Goal: Obtain resource: Download file/media

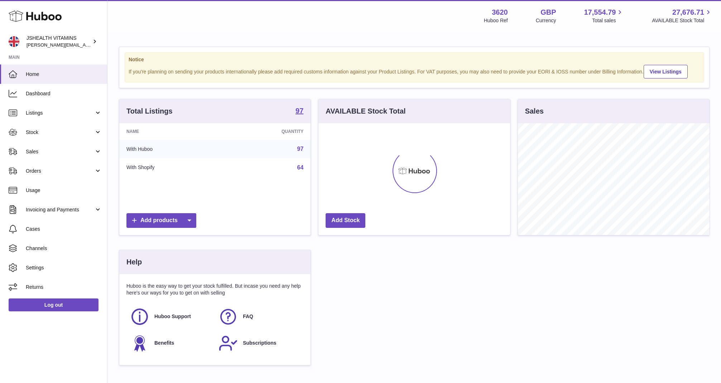
scroll to position [112, 191]
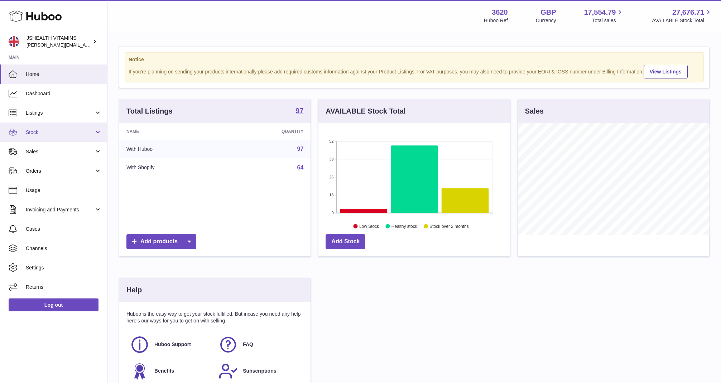
click at [64, 130] on span "Stock" at bounding box center [60, 132] width 68 height 7
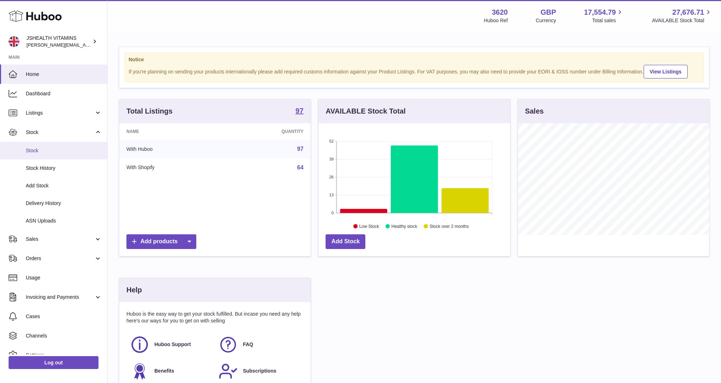
click at [53, 152] on span "Stock" at bounding box center [64, 150] width 76 height 7
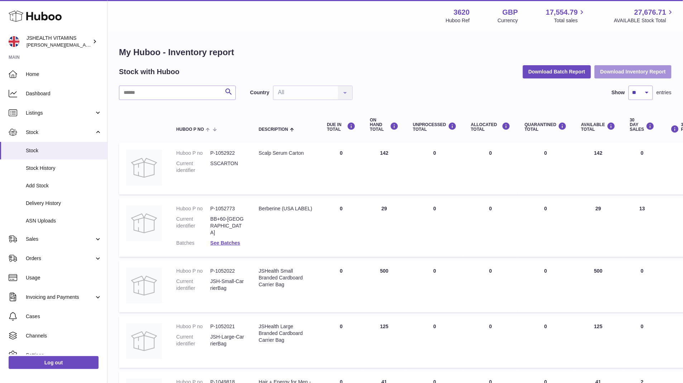
click at [625, 75] on button "Download Inventory Report" at bounding box center [632, 71] width 77 height 13
click at [63, 363] on link "Log out" at bounding box center [54, 362] width 90 height 13
